Goal: Check status: Check status

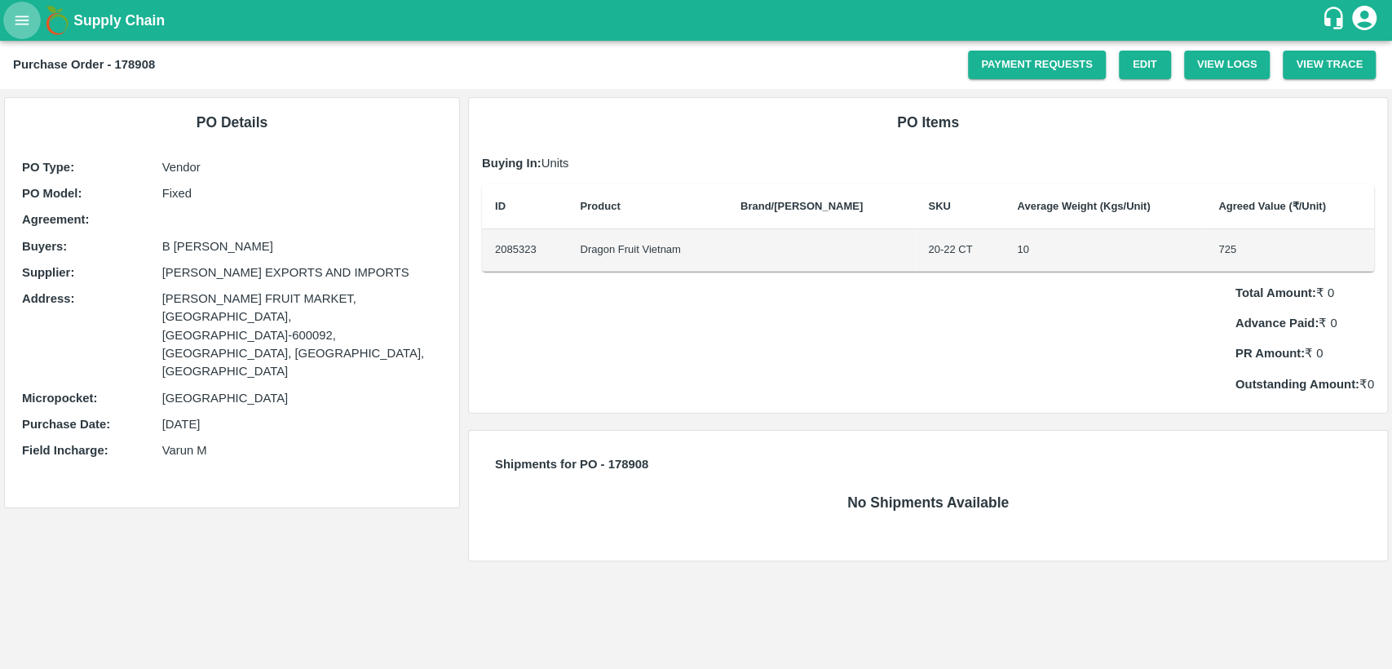
click at [15, 17] on icon "open drawer" at bounding box center [22, 20] width 18 height 18
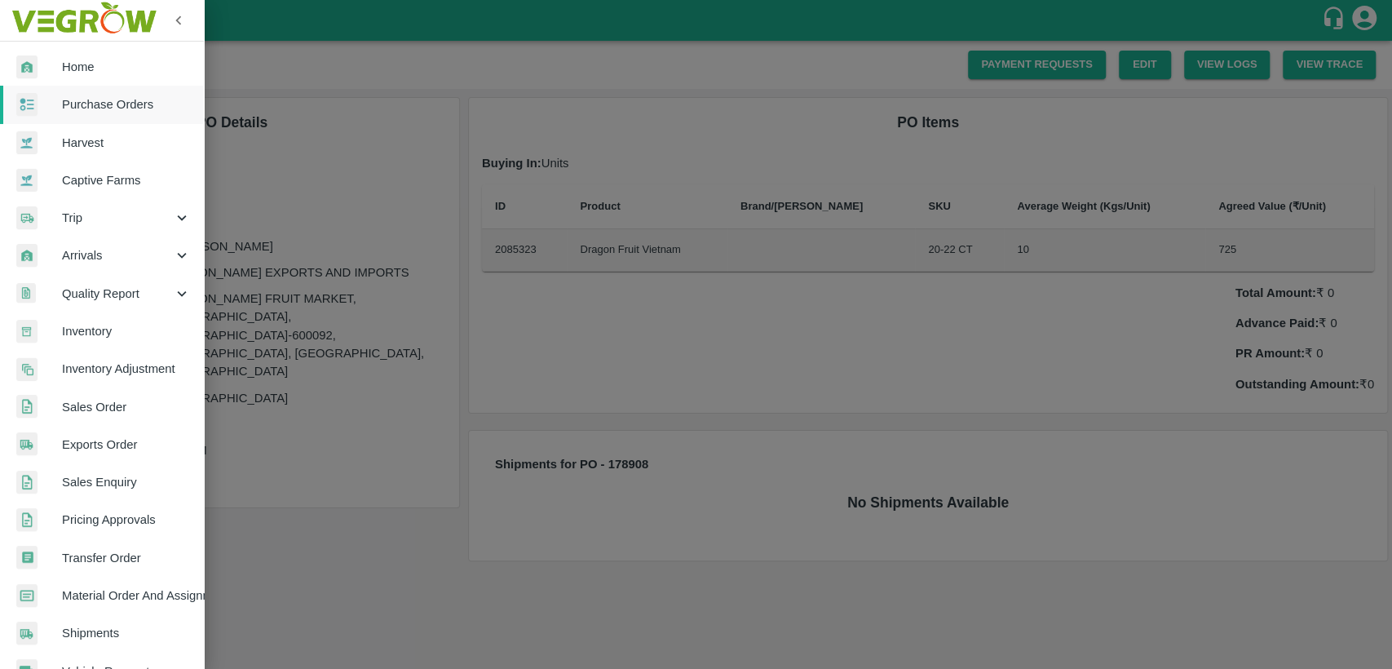
click at [104, 113] on link "Purchase Orders" at bounding box center [102, 105] width 204 height 38
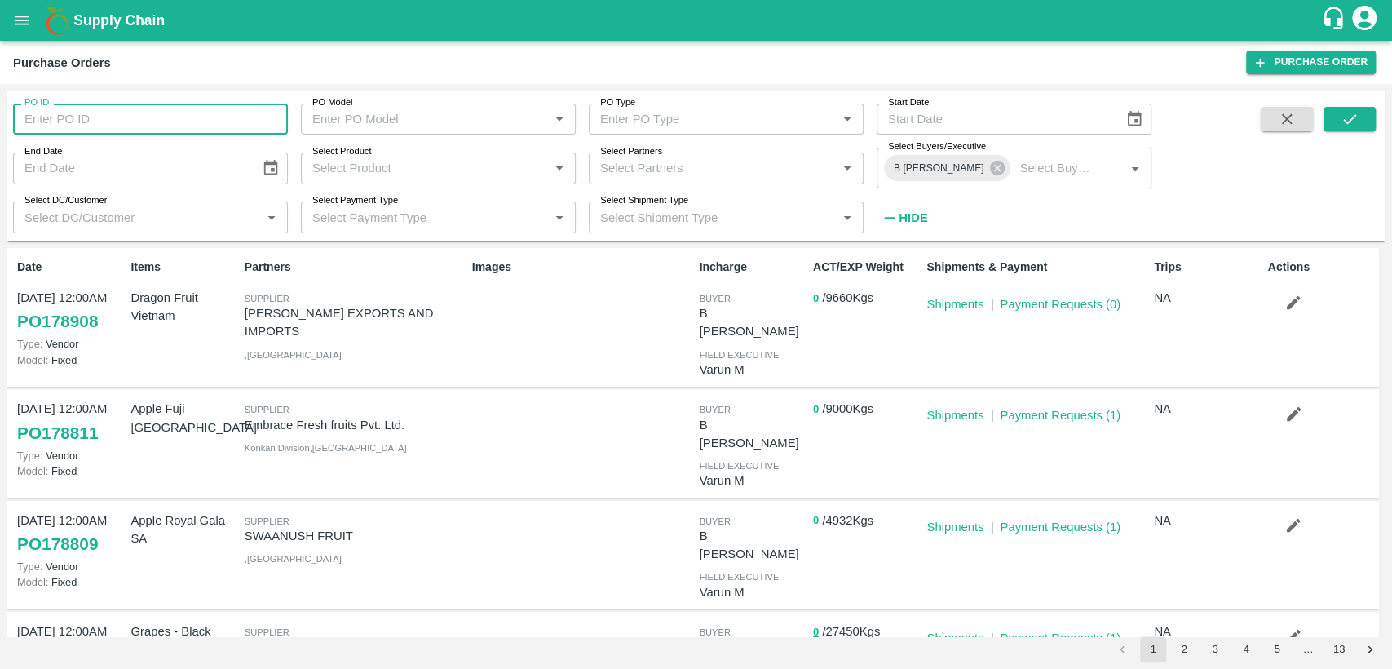
drag, startPoint x: 0, startPoint y: 0, endPoint x: 51, endPoint y: 113, distance: 123.7
click at [51, 113] on input "PO ID" at bounding box center [150, 119] width 275 height 31
click at [20, 23] on icon "open drawer" at bounding box center [22, 20] width 18 height 18
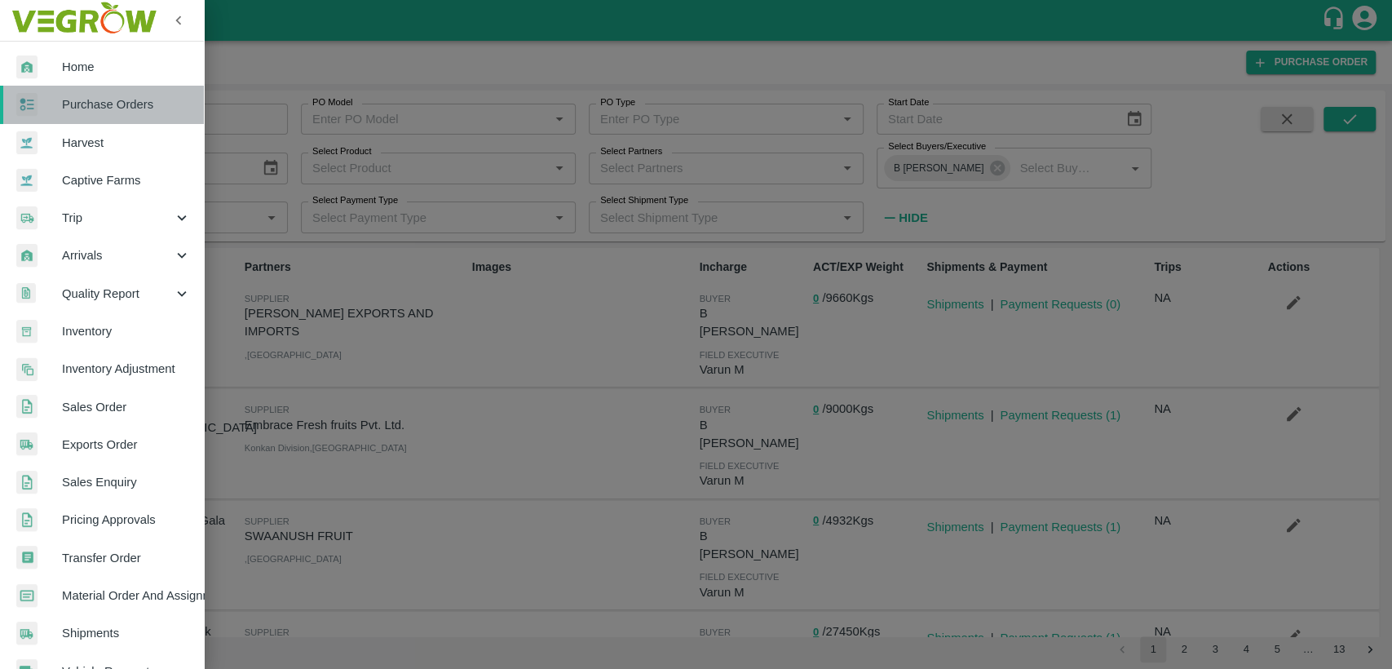
click at [104, 106] on span "Purchase Orders" at bounding box center [126, 104] width 129 height 18
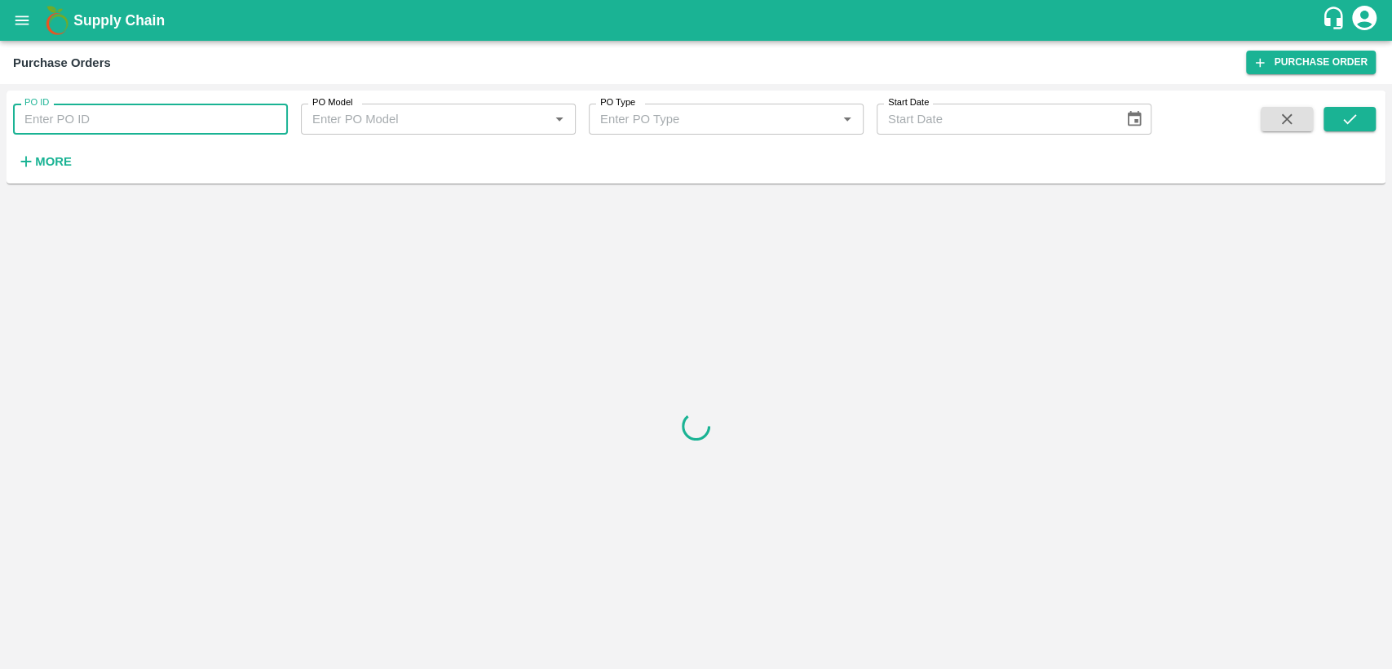
click at [134, 116] on input "PO ID" at bounding box center [150, 119] width 275 height 31
paste input "PO:175012"
click at [47, 118] on input "PO:175012" at bounding box center [150, 119] width 275 height 31
type input "P"
paste input "text"
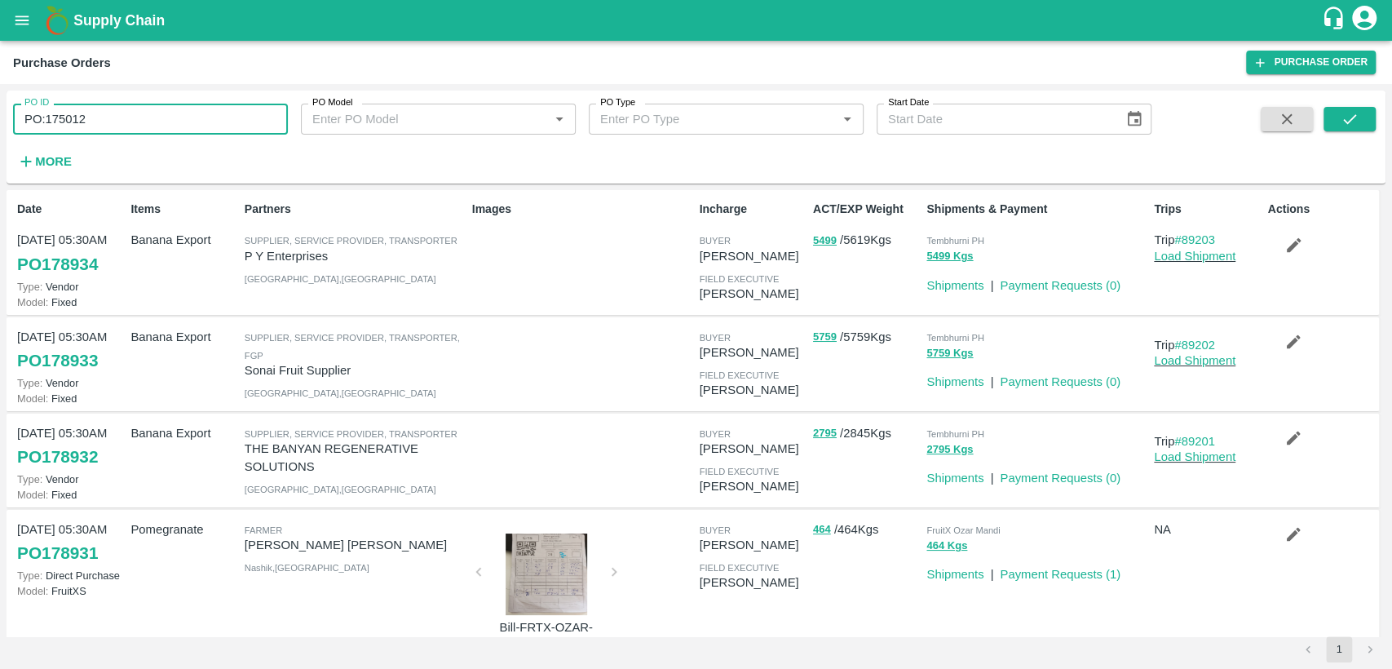
click at [32, 122] on input "PO:175012" at bounding box center [150, 119] width 275 height 31
click at [26, 122] on input ":175012" at bounding box center [150, 119] width 275 height 31
click at [1338, 115] on button "submit" at bounding box center [1350, 119] width 52 height 24
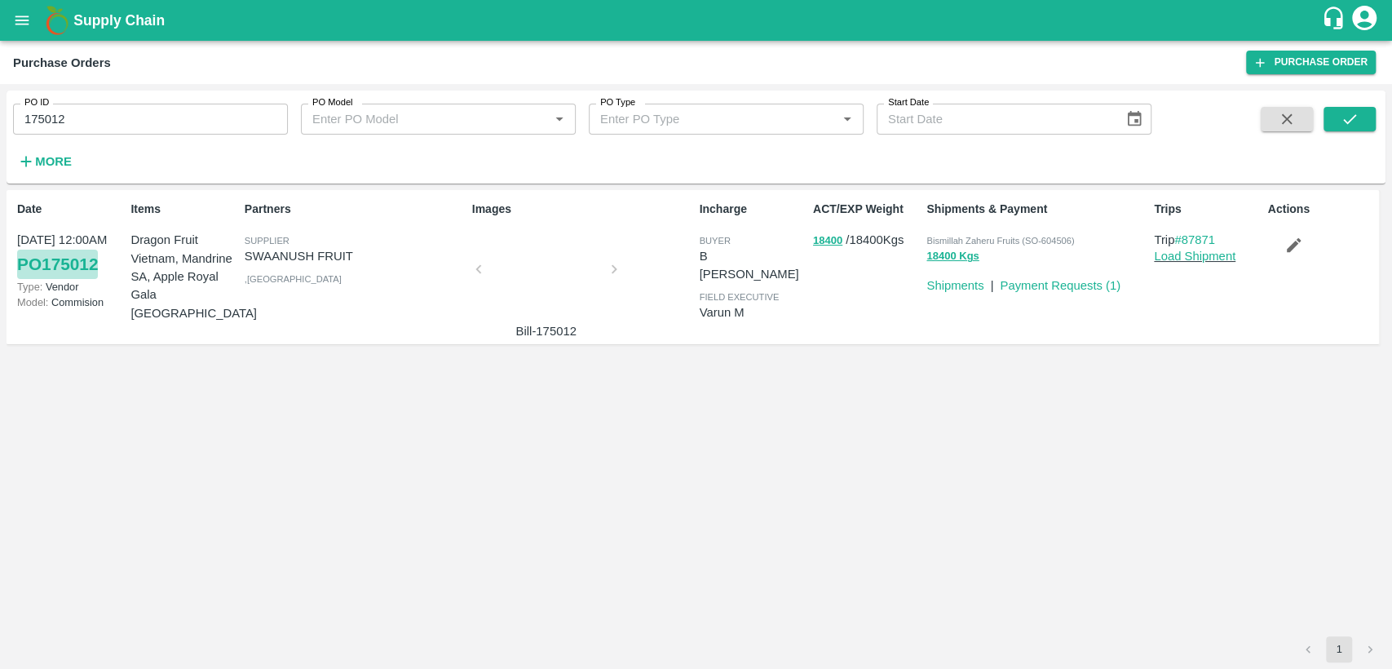
click at [63, 272] on link "PO 175012" at bounding box center [57, 264] width 81 height 29
click at [73, 132] on input "175012" at bounding box center [150, 119] width 275 height 31
type input "177899"
click at [1342, 126] on icon "submit" at bounding box center [1350, 119] width 18 height 18
click at [96, 269] on link "PO 177899" at bounding box center [57, 264] width 81 height 29
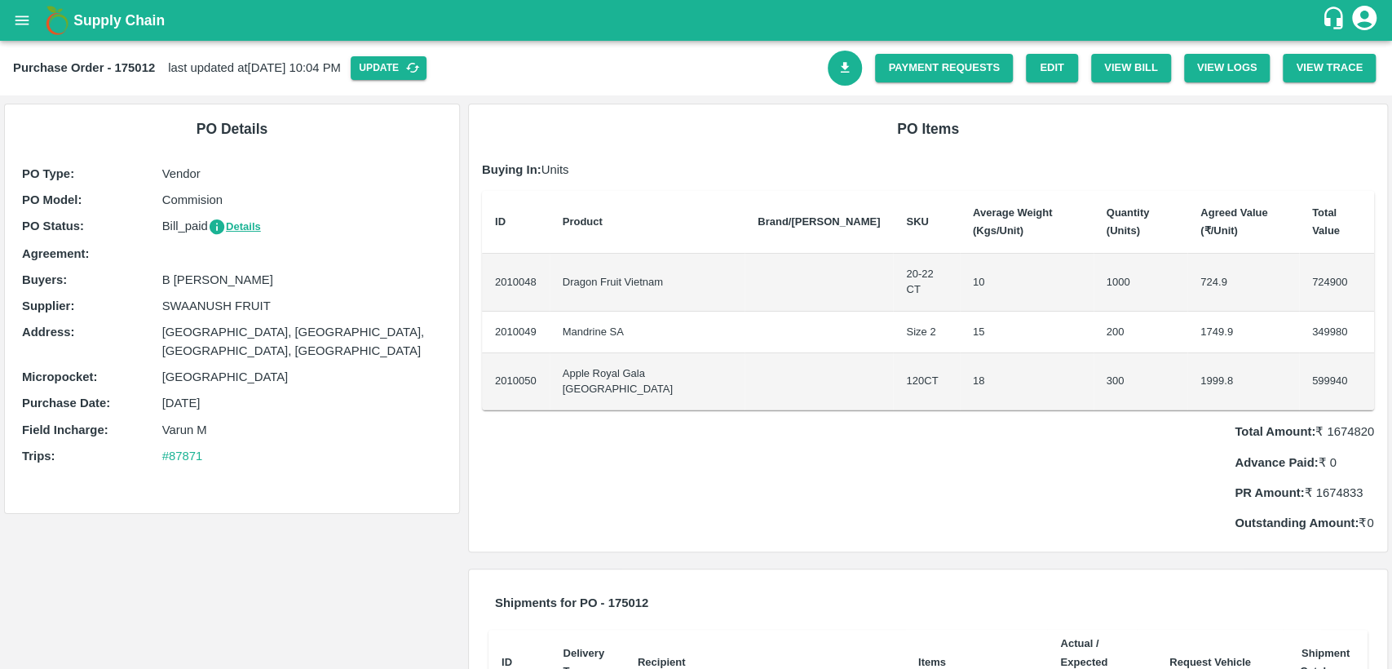
scroll to position [157, 0]
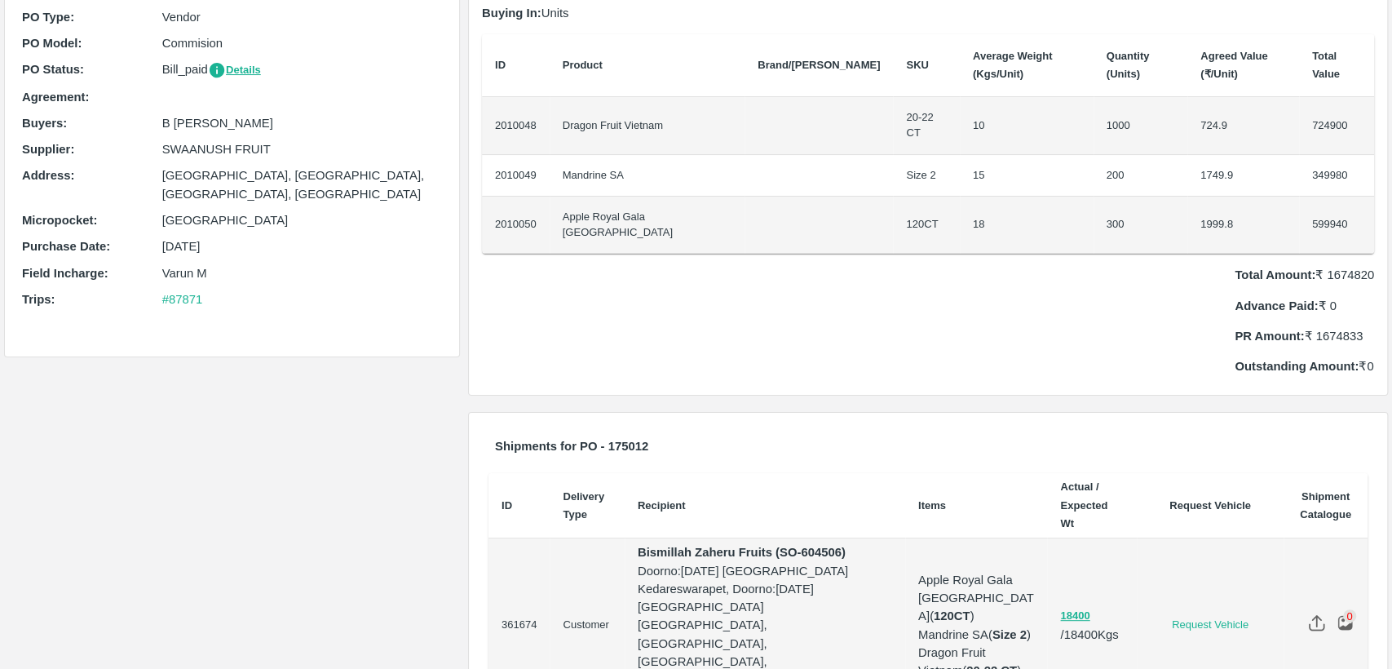
click at [1309, 614] on img at bounding box center [1316, 622] width 17 height 17
click at [0, 0] on input "file" at bounding box center [0, 0] width 0 height 0
click at [1309, 614] on img at bounding box center [1316, 622] width 17 height 17
click at [0, 0] on input "file" at bounding box center [0, 0] width 0 height 0
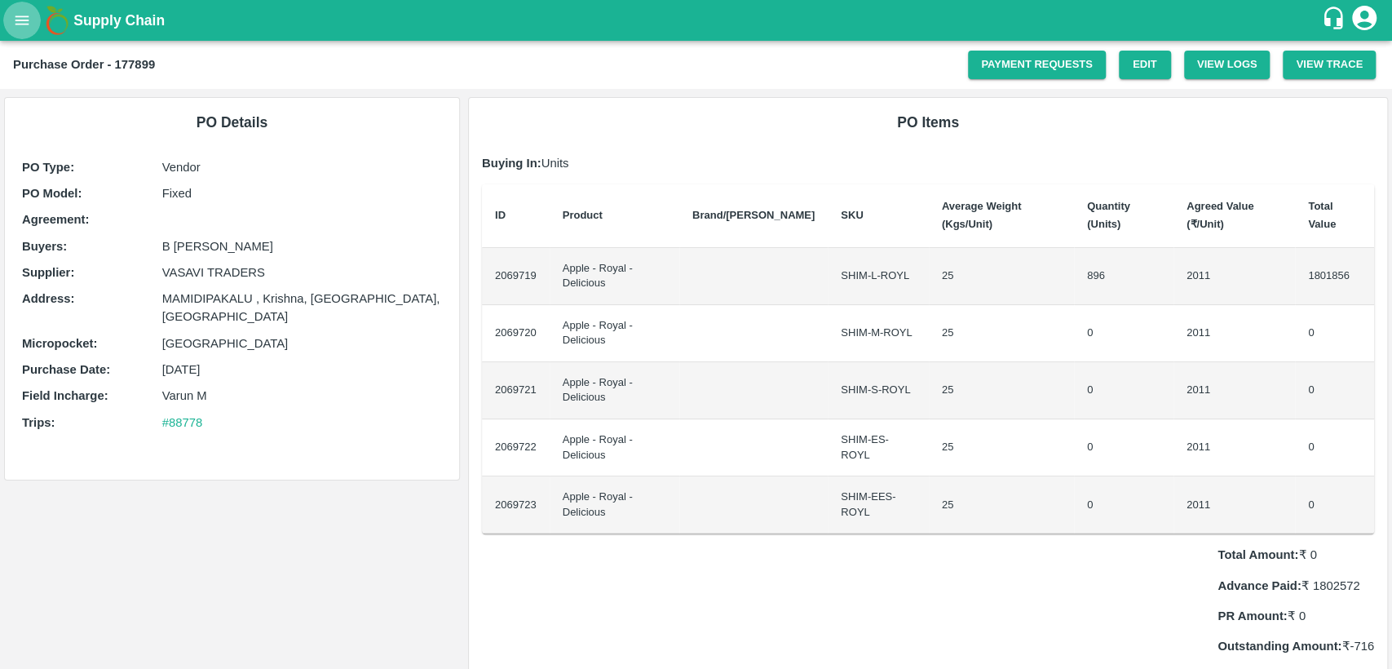
click at [24, 16] on icon "open drawer" at bounding box center [22, 20] width 18 height 18
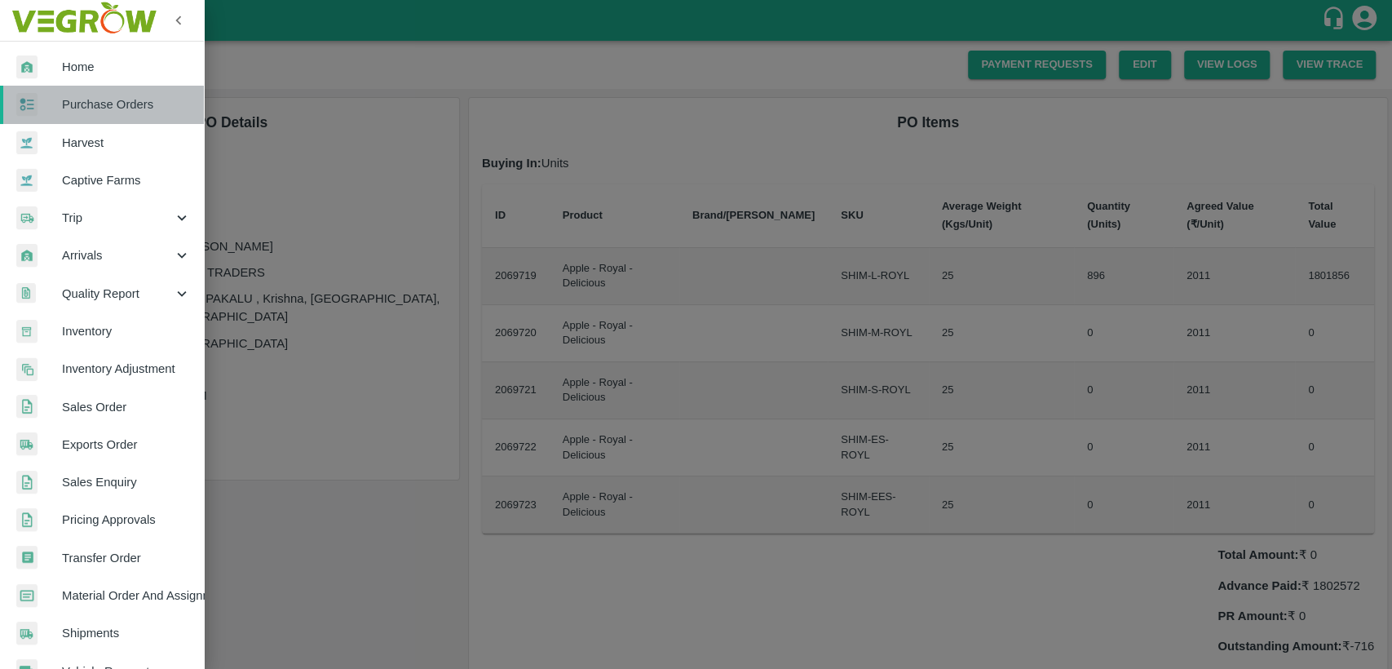
click at [110, 112] on span "Purchase Orders" at bounding box center [126, 104] width 129 height 18
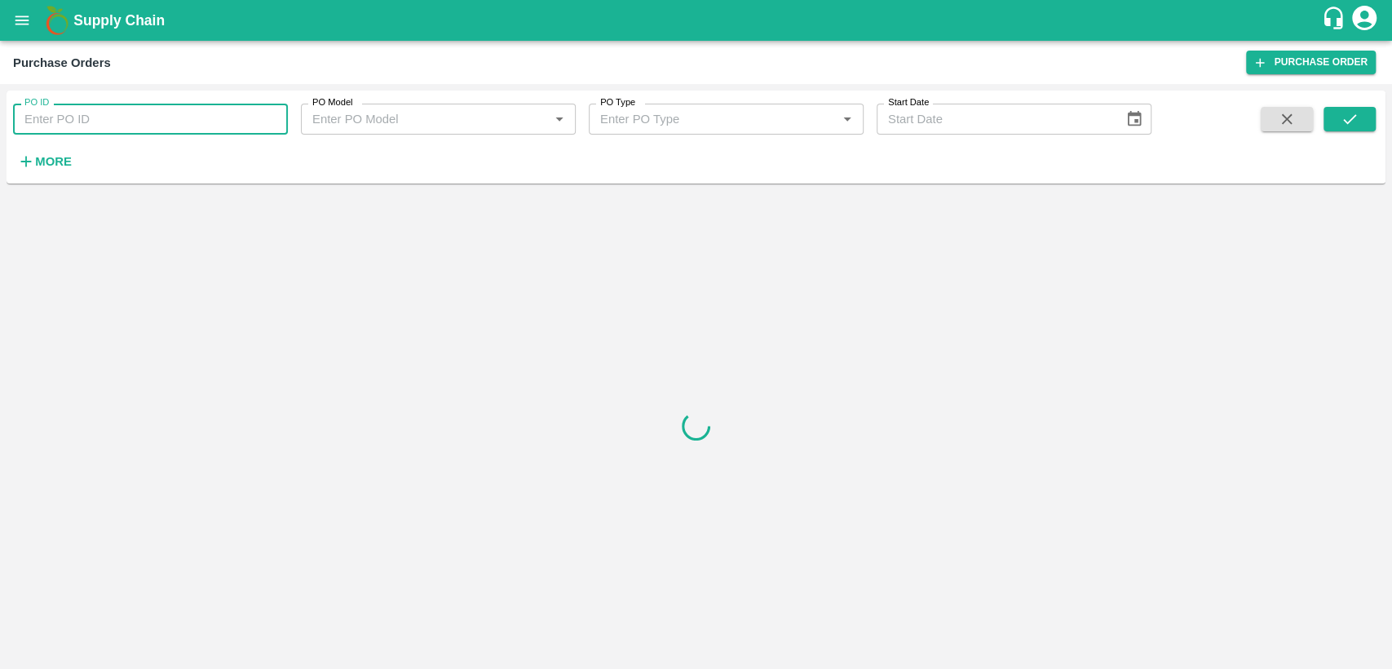
click at [78, 126] on input "PO ID" at bounding box center [150, 119] width 275 height 31
type input "175307"
click at [1361, 119] on button "submit" at bounding box center [1350, 119] width 52 height 24
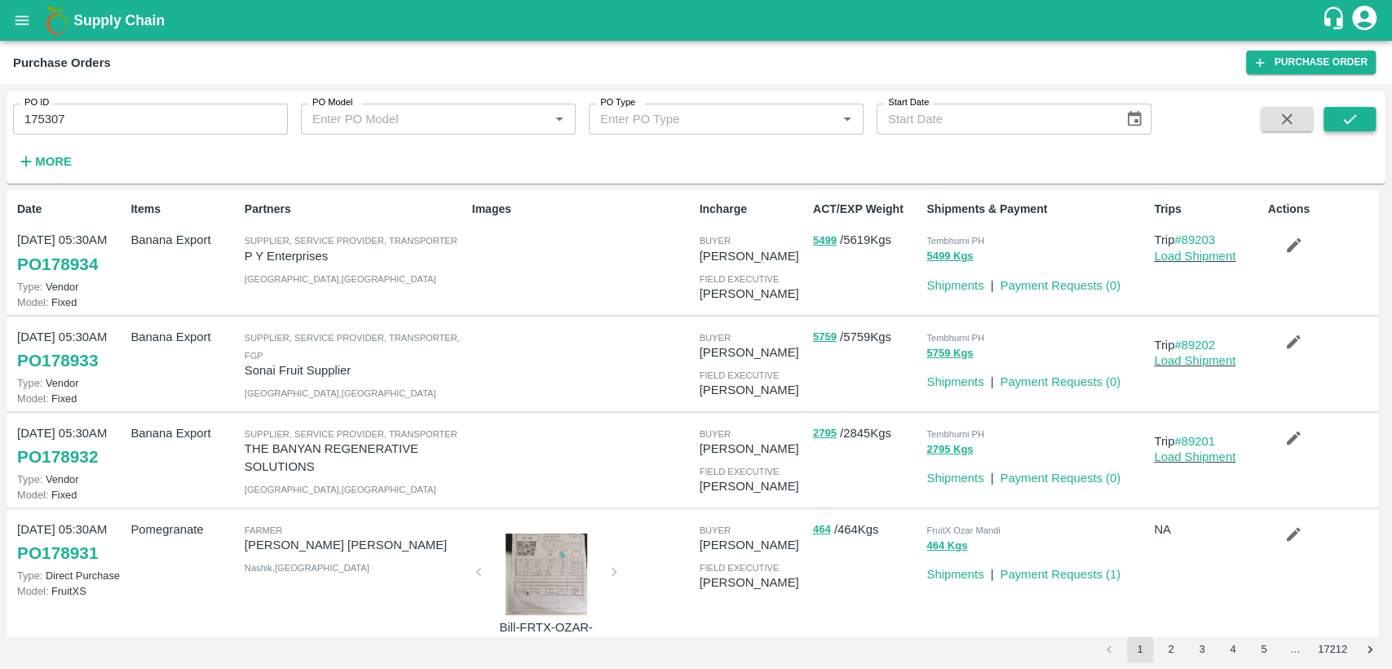
click at [1347, 122] on icon "submit" at bounding box center [1349, 119] width 13 height 10
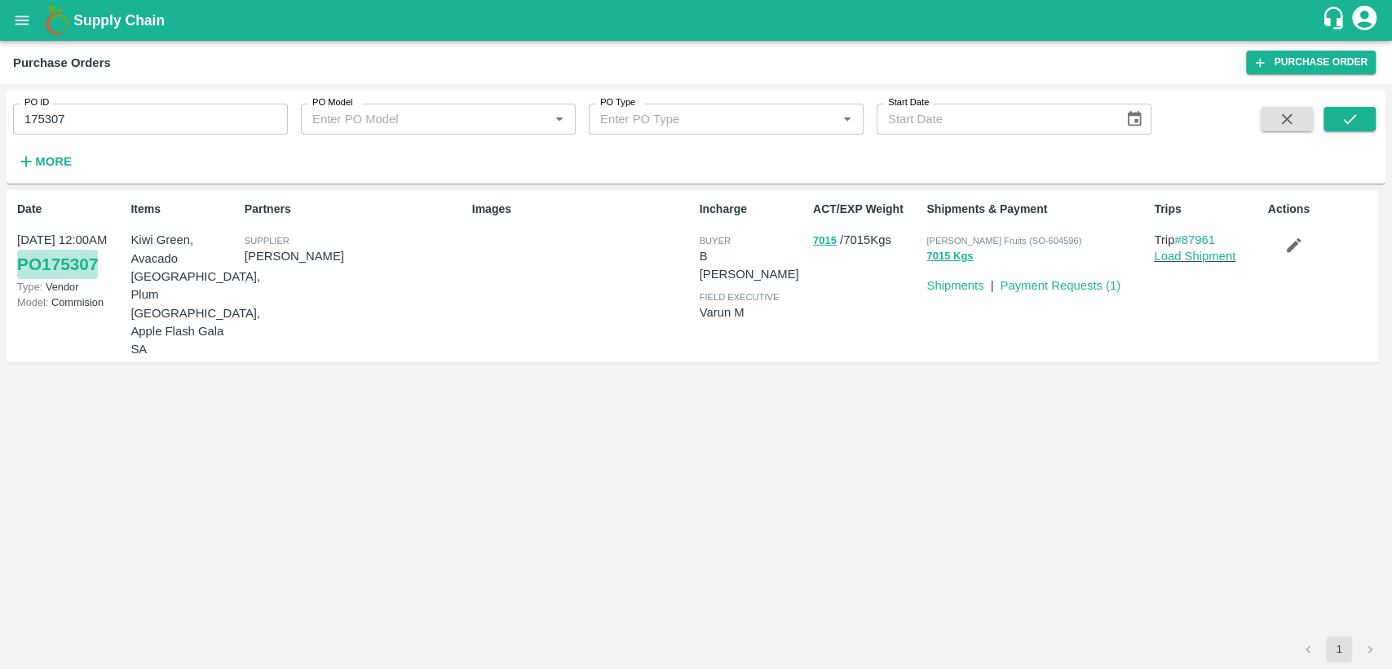
click at [73, 265] on link "PO 175307" at bounding box center [57, 264] width 81 height 29
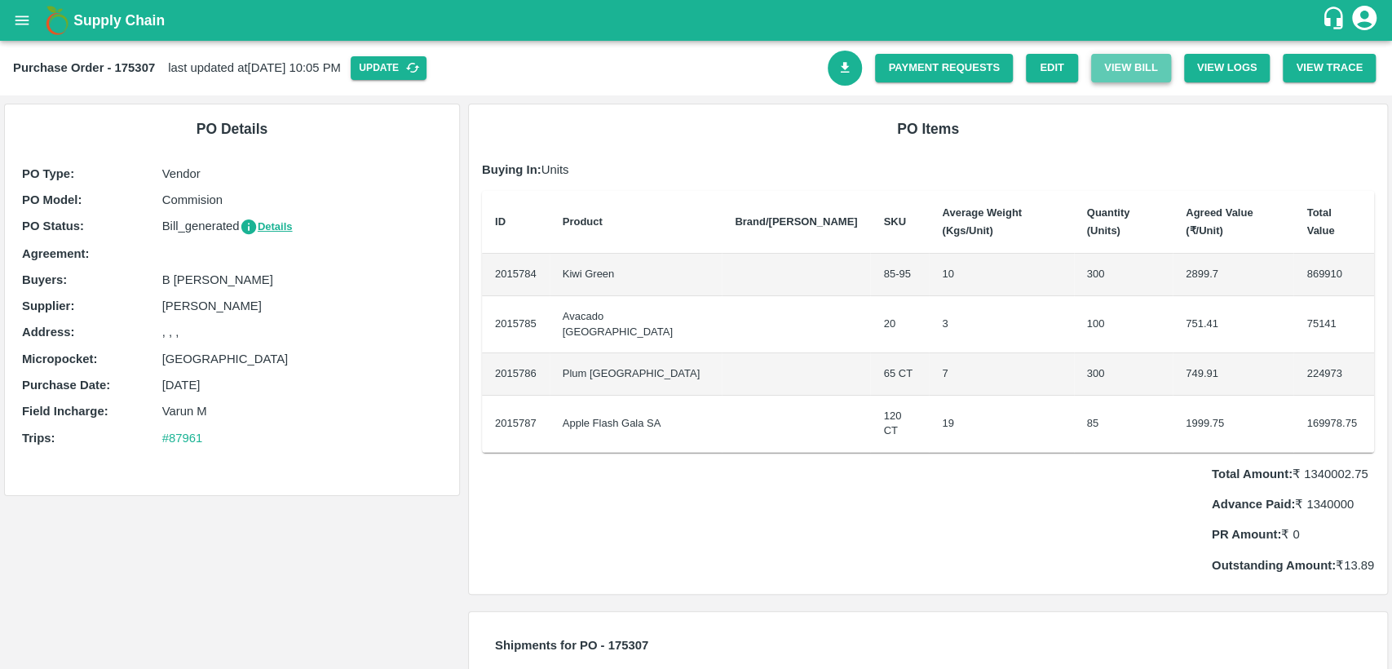
click at [1148, 79] on button "View Bill" at bounding box center [1131, 68] width 80 height 29
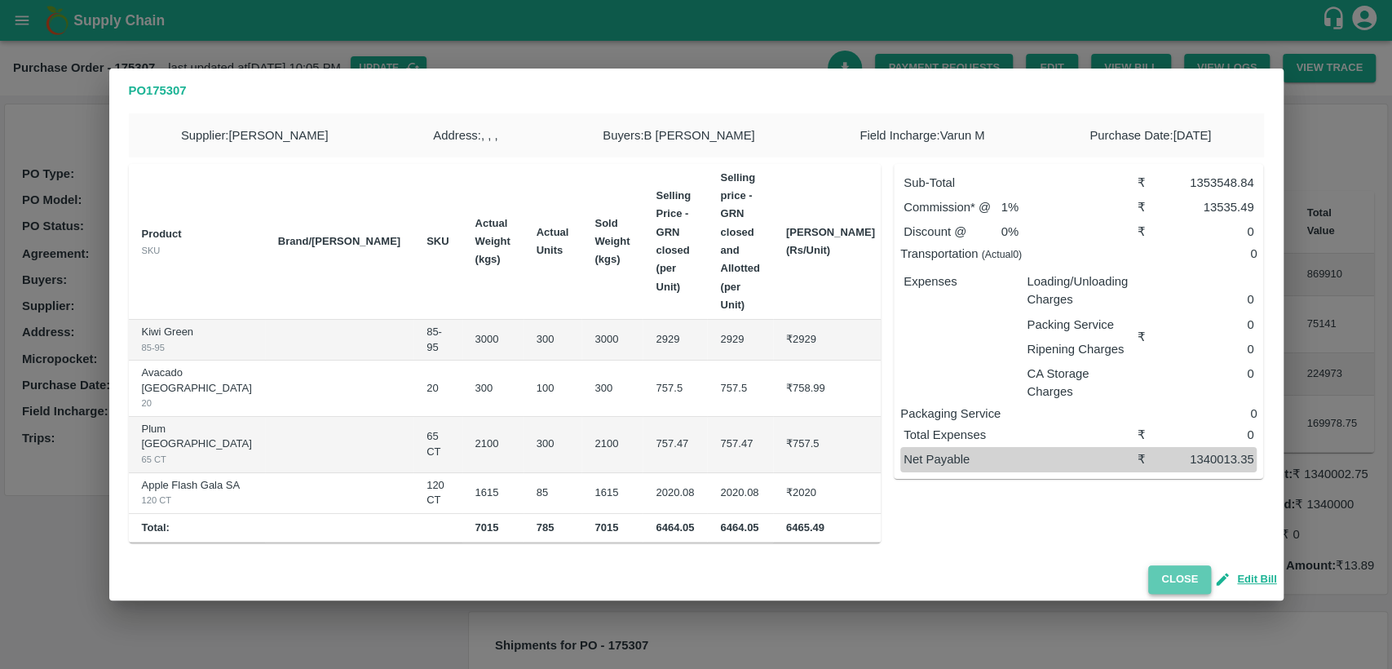
click at [1178, 565] on button "Close" at bounding box center [1179, 579] width 63 height 29
